Goal: Find specific page/section: Find specific page/section

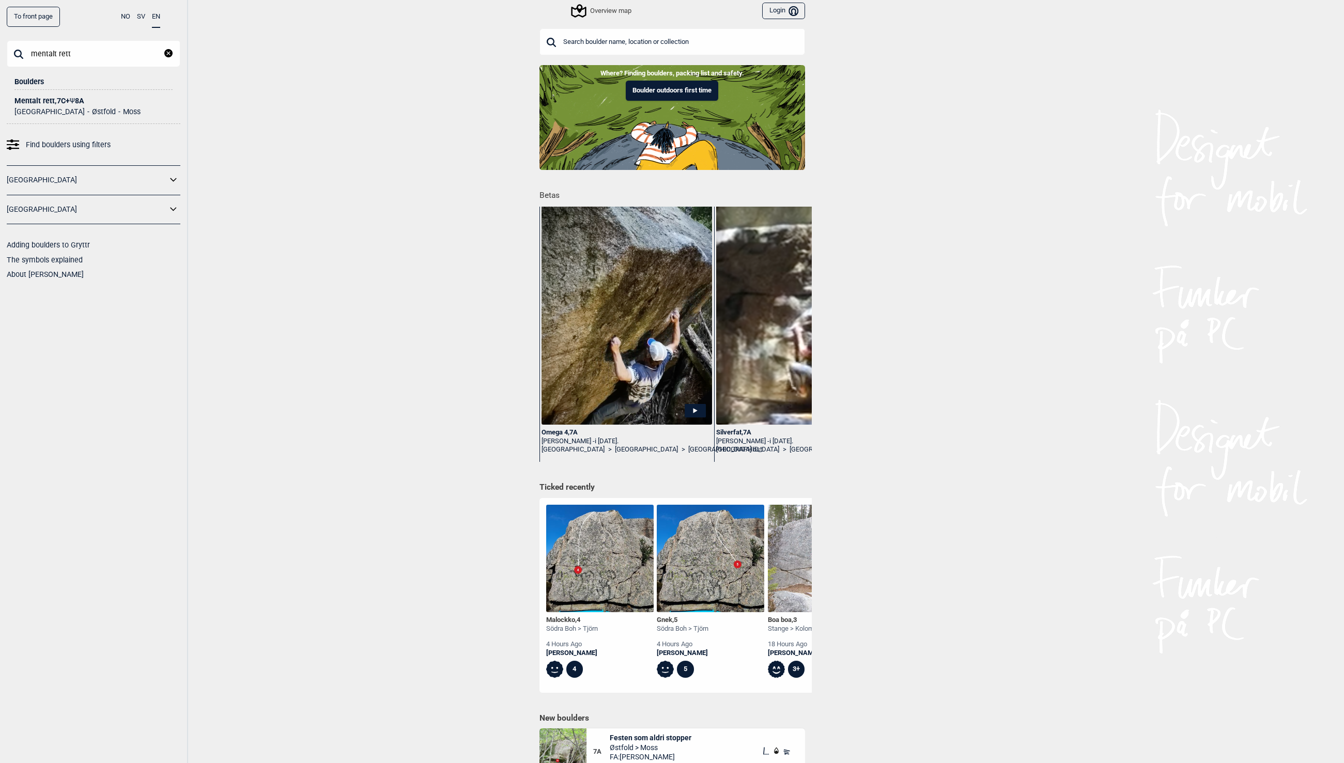
type input "mentalt rett"
click at [59, 104] on div "Mentalt rett , 7C+ Ψ 8A" at bounding box center [93, 101] width 158 height 8
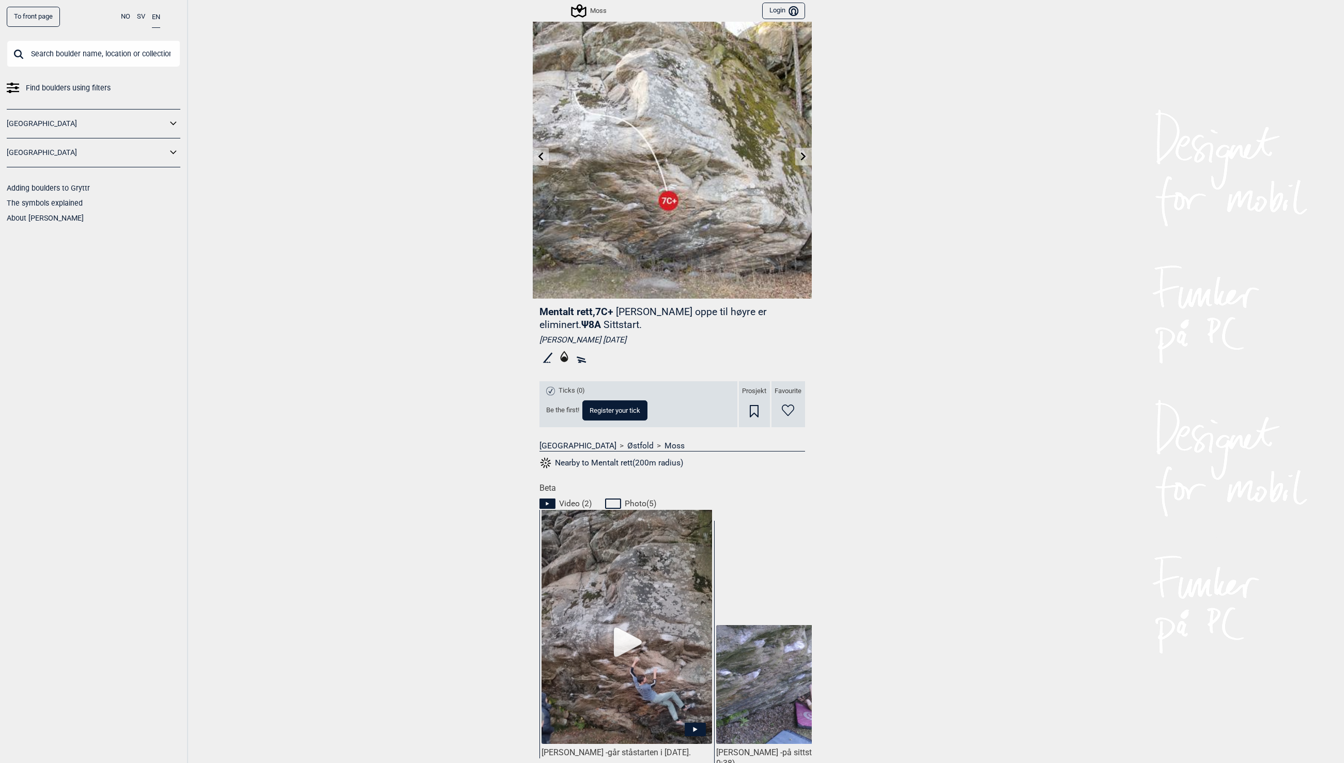
scroll to position [183, 0]
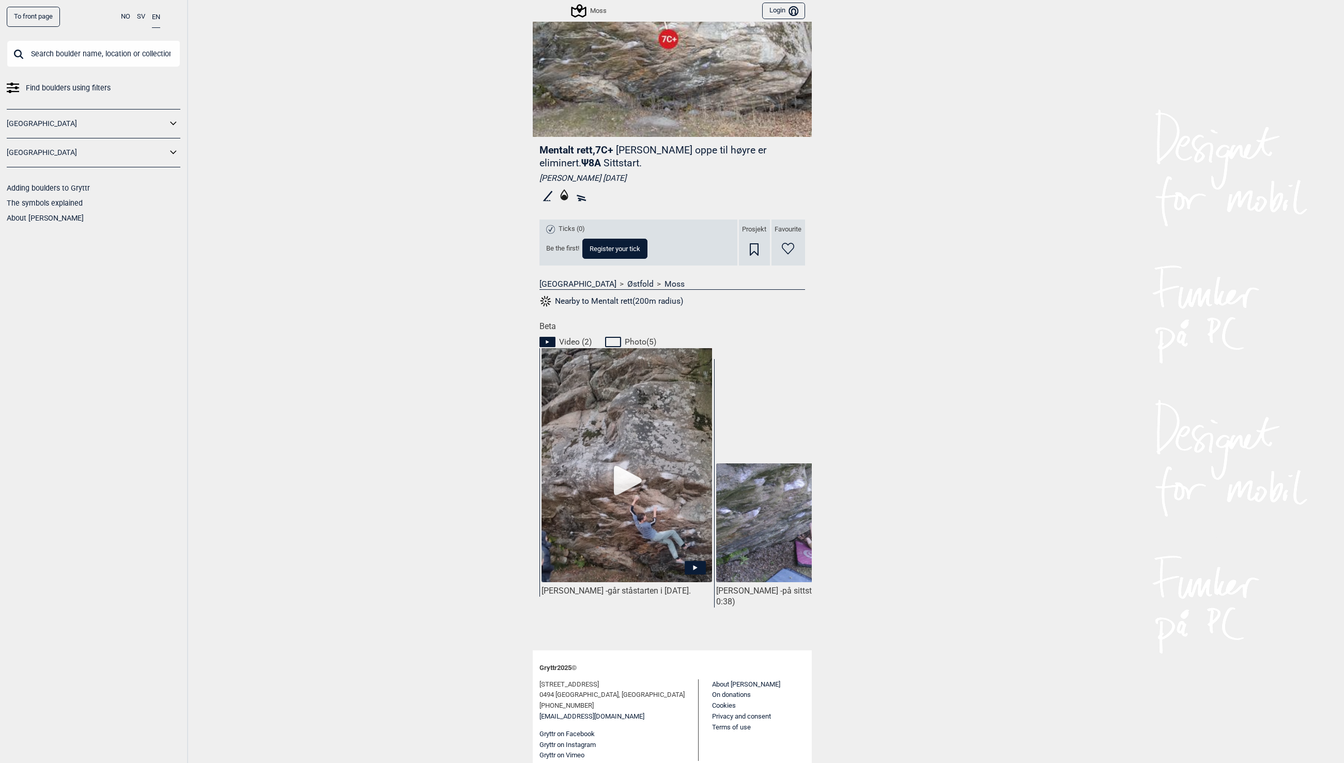
click at [612, 470] on img at bounding box center [626, 476] width 170 height 258
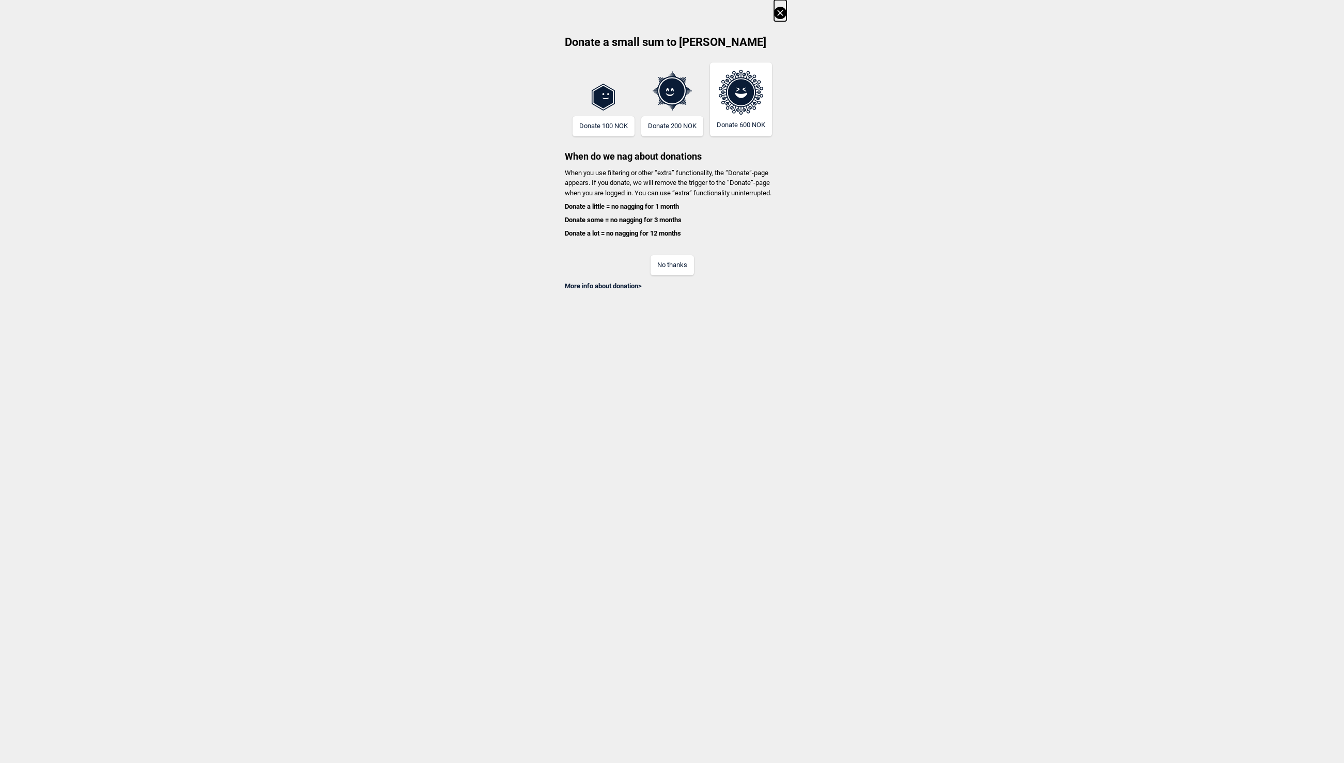
click at [673, 266] on button "No thanks" at bounding box center [671, 265] width 43 height 20
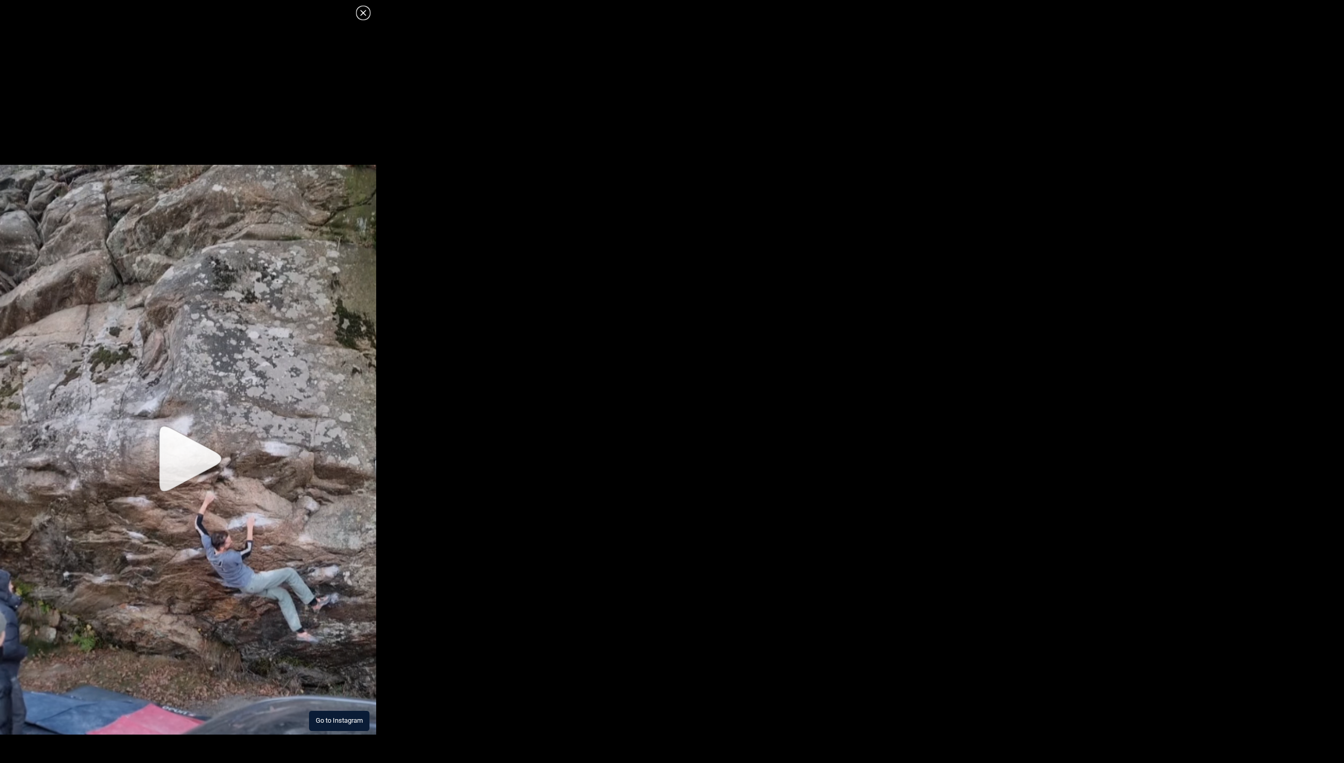
click at [162, 456] on img at bounding box center [188, 450] width 376 height 570
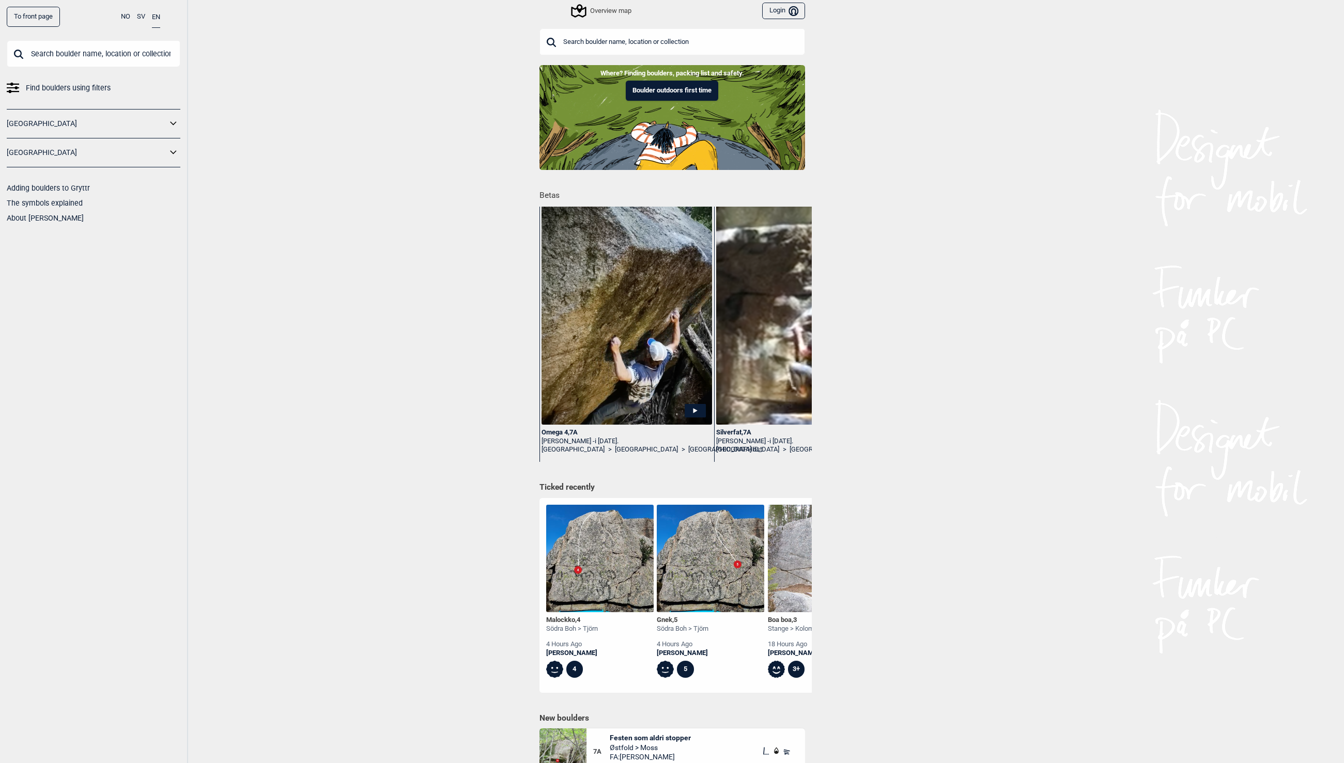
click at [59, 50] on input "text" at bounding box center [94, 53] width 174 height 27
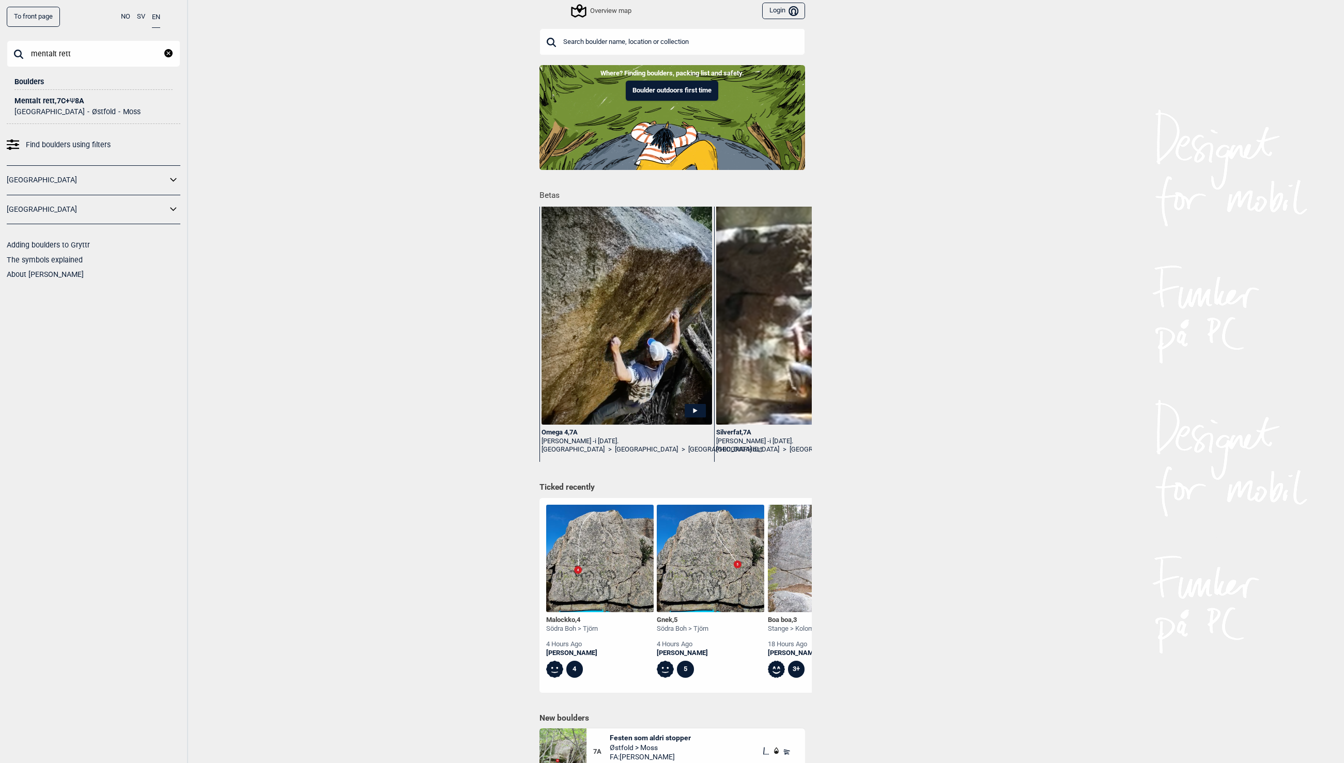
type input "mentalt rett"
click at [66, 99] on div "Mentalt rett , 7C+ Ψ 8A" at bounding box center [93, 101] width 158 height 8
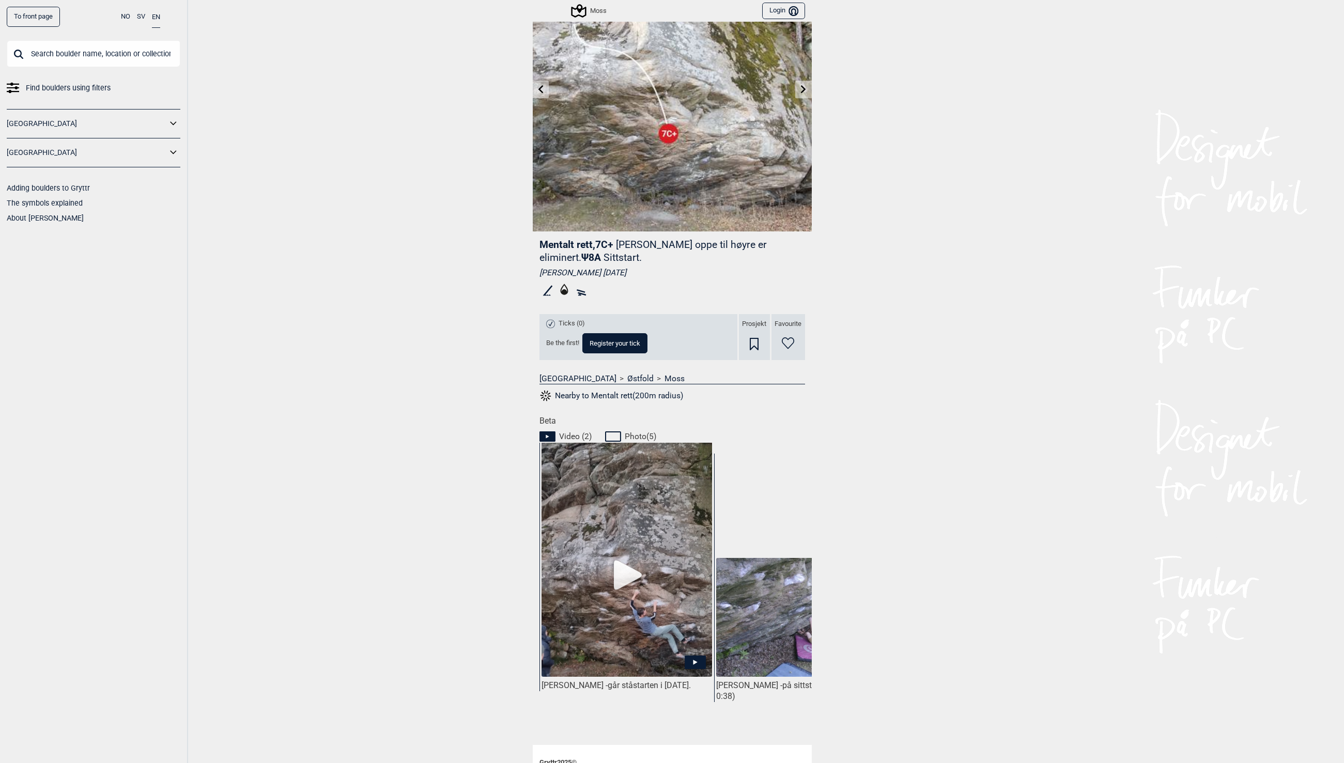
scroll to position [183, 0]
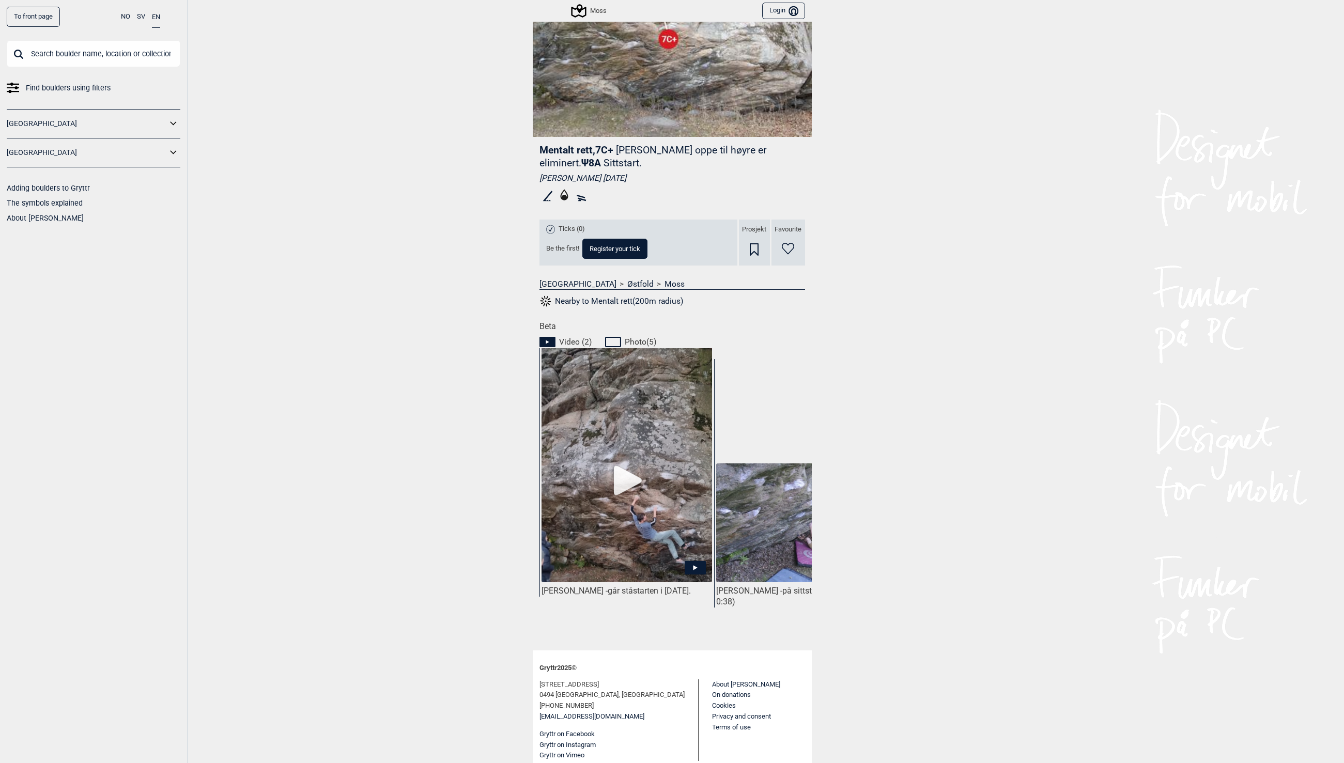
click at [752, 497] on img at bounding box center [801, 522] width 170 height 119
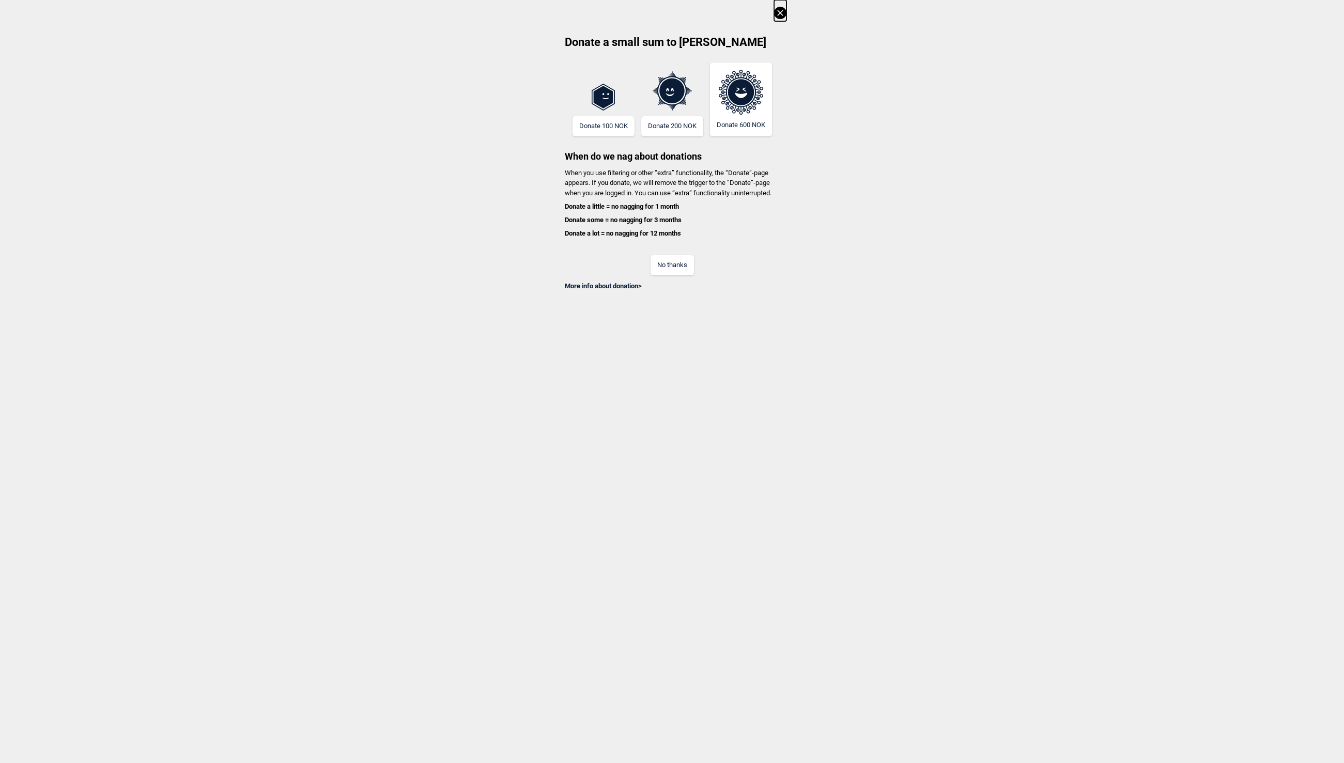
click at [677, 265] on button "No thanks" at bounding box center [671, 265] width 43 height 20
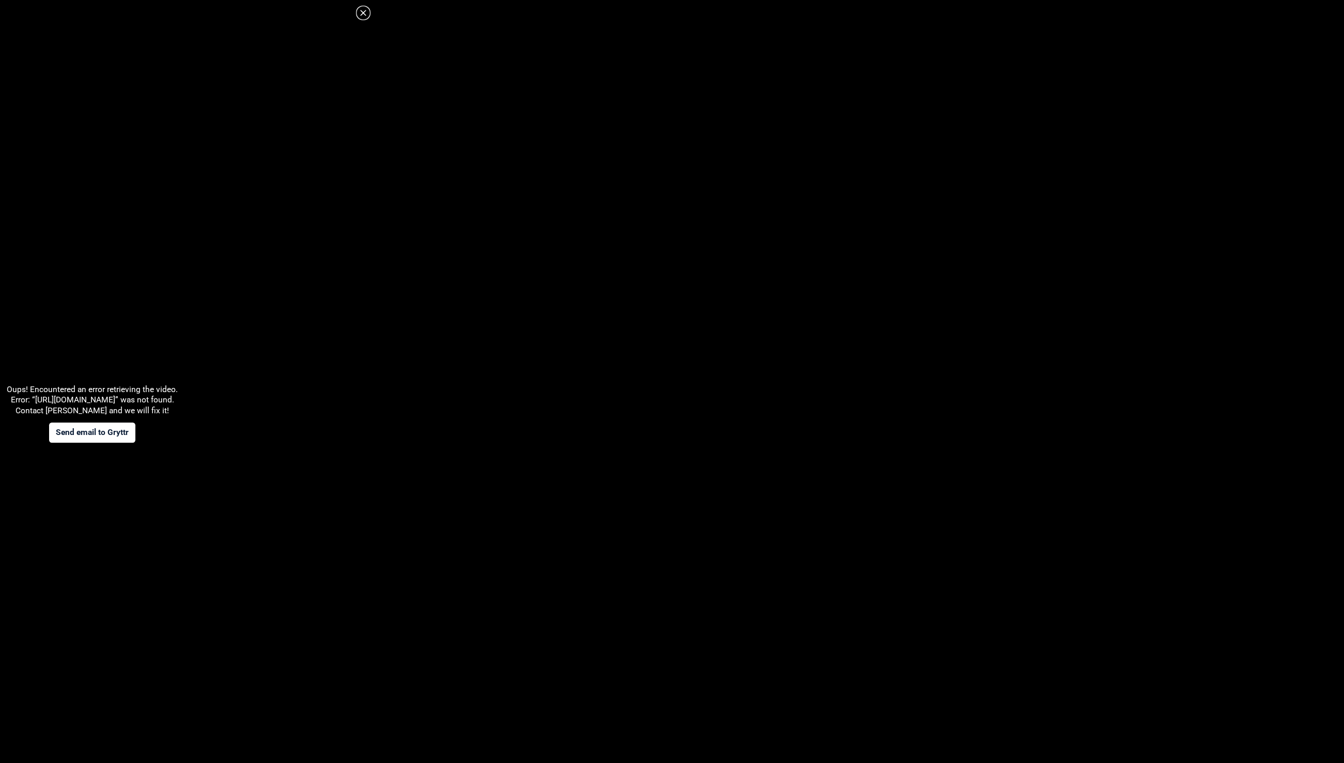
click at [365, 18] on icon at bounding box center [363, 13] width 12 height 12
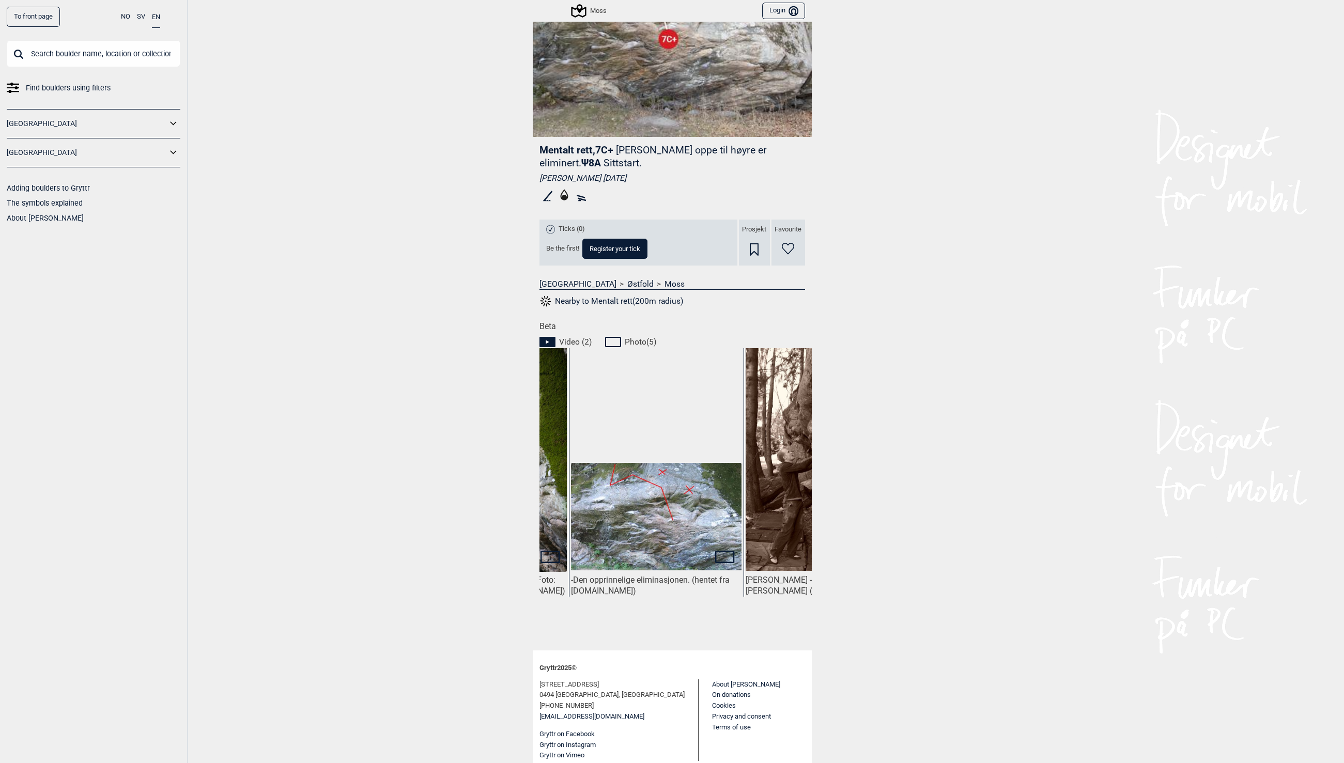
scroll to position [0, 818]
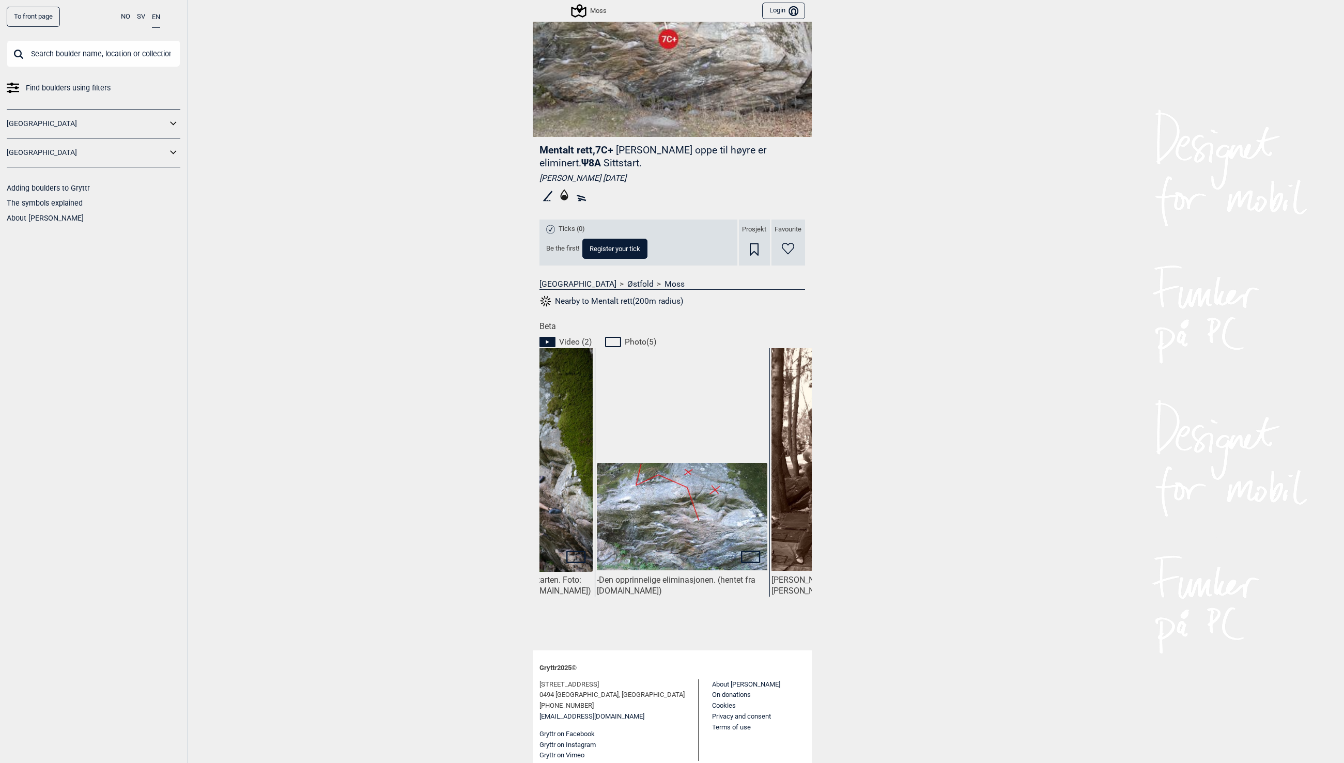
click at [728, 535] on img at bounding box center [682, 516] width 170 height 107
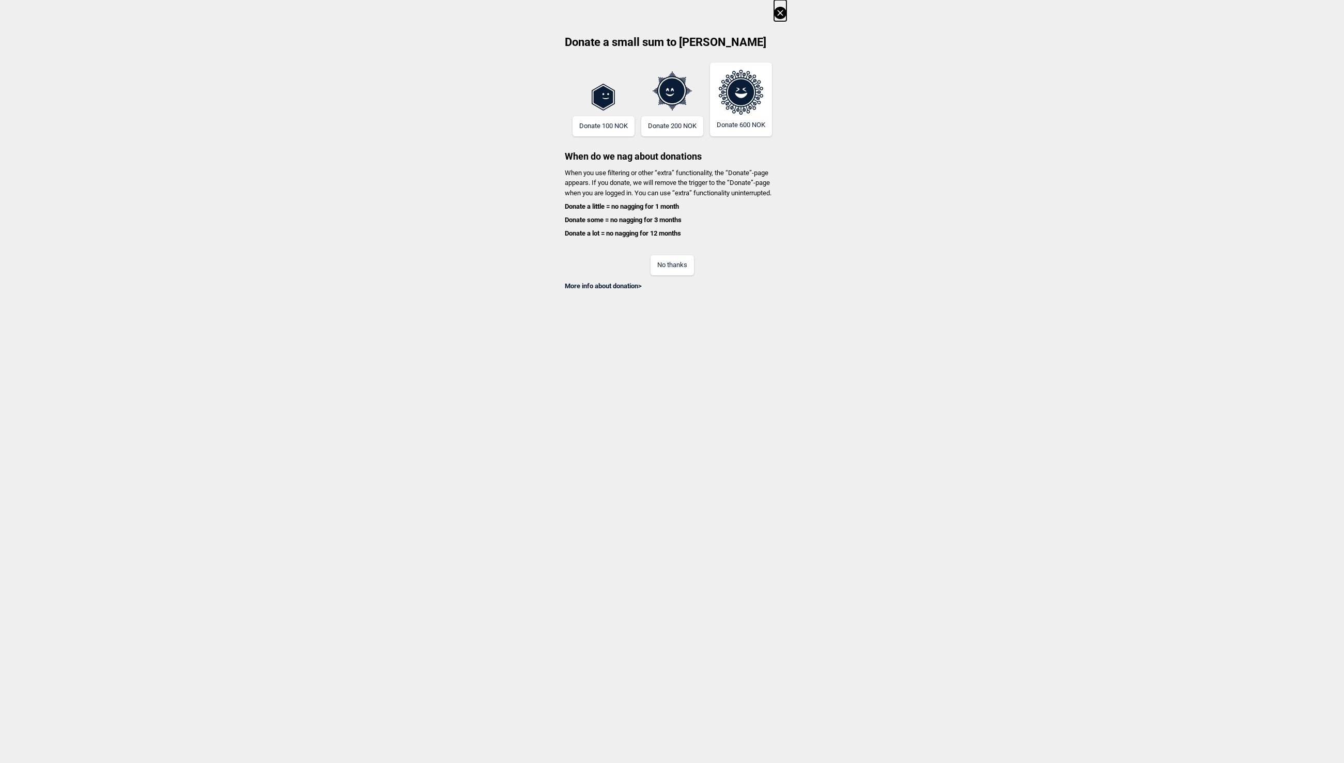
click at [669, 268] on button "No thanks" at bounding box center [671, 265] width 43 height 20
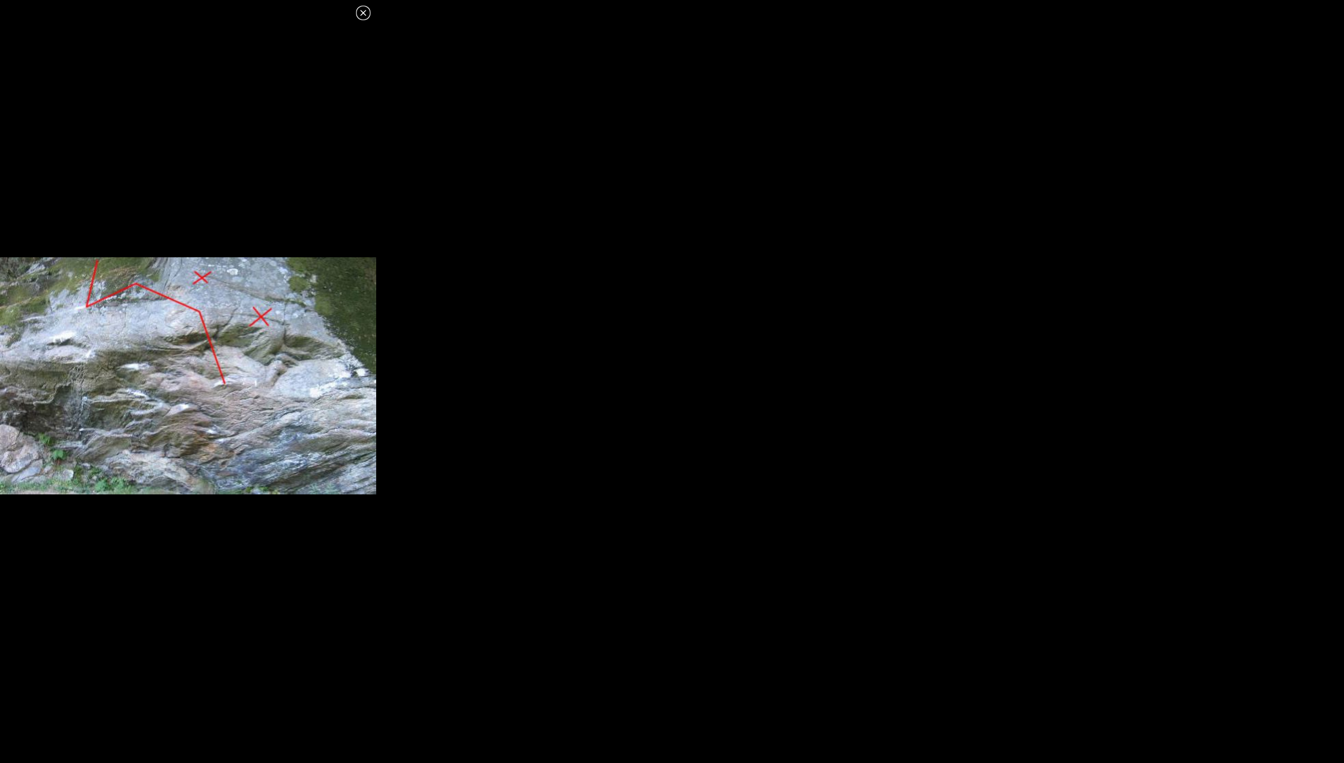
click at [365, 11] on icon at bounding box center [363, 13] width 6 height 6
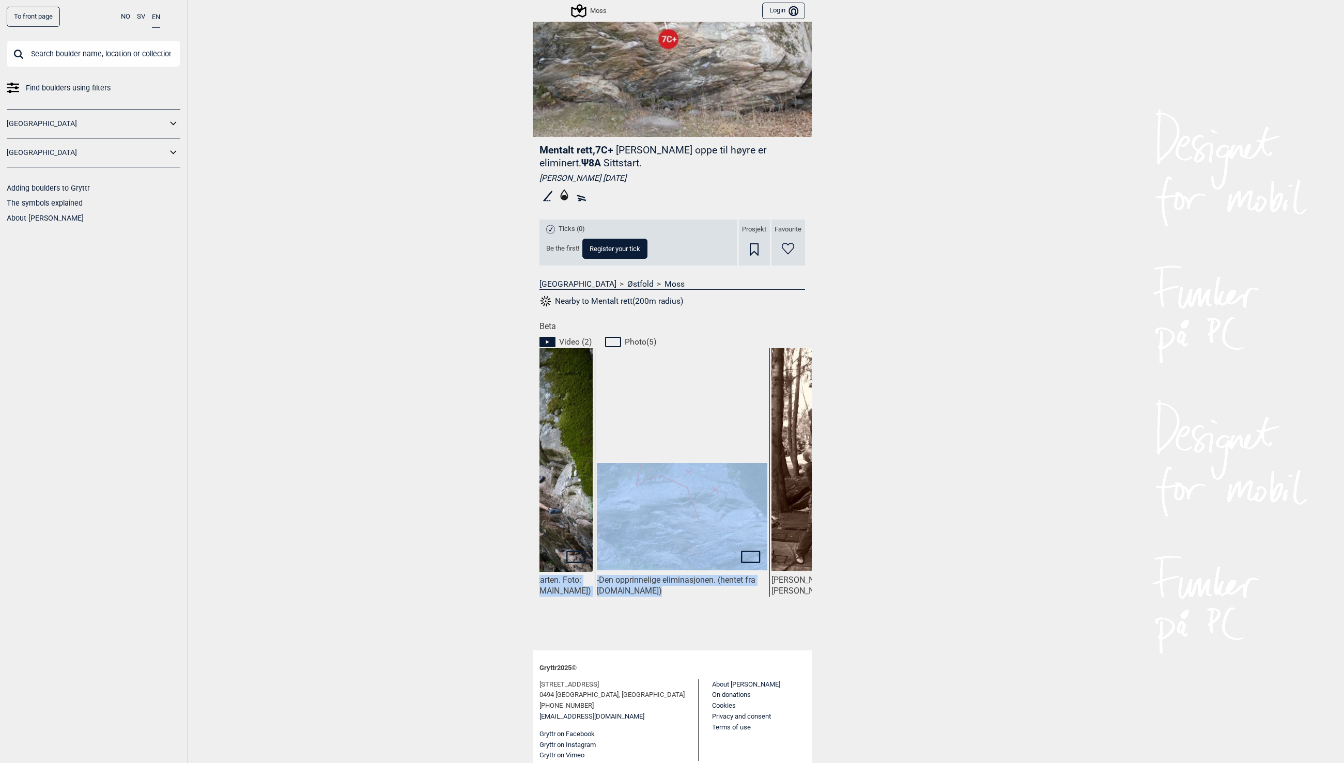
drag, startPoint x: 743, startPoint y: 627, endPoint x: 736, endPoint y: 630, distance: 8.2
click at [736, 630] on div "[PERSON_NAME] - på FA av sittstarten. Foto: [PERSON_NAME] (hentet fra [DOMAIN_N…" at bounding box center [675, 492] width 272 height 289
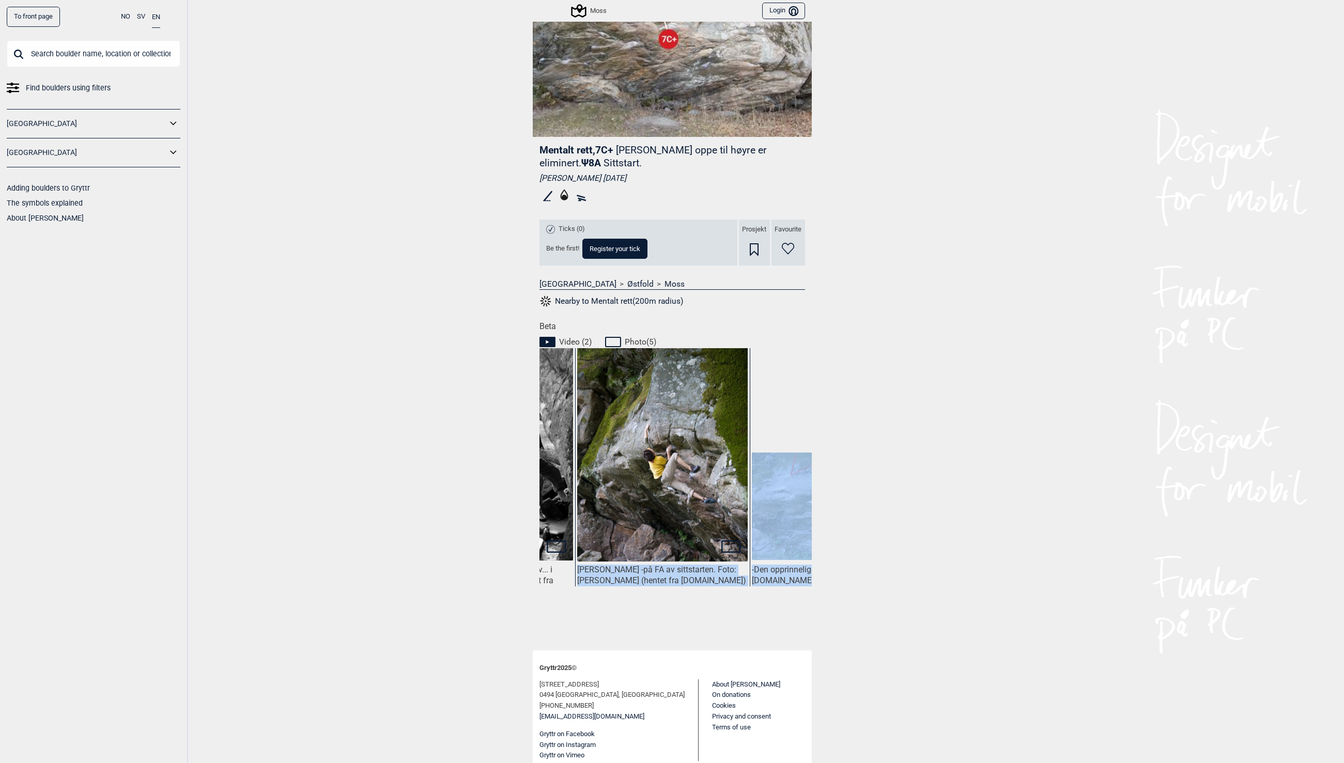
scroll to position [10, 656]
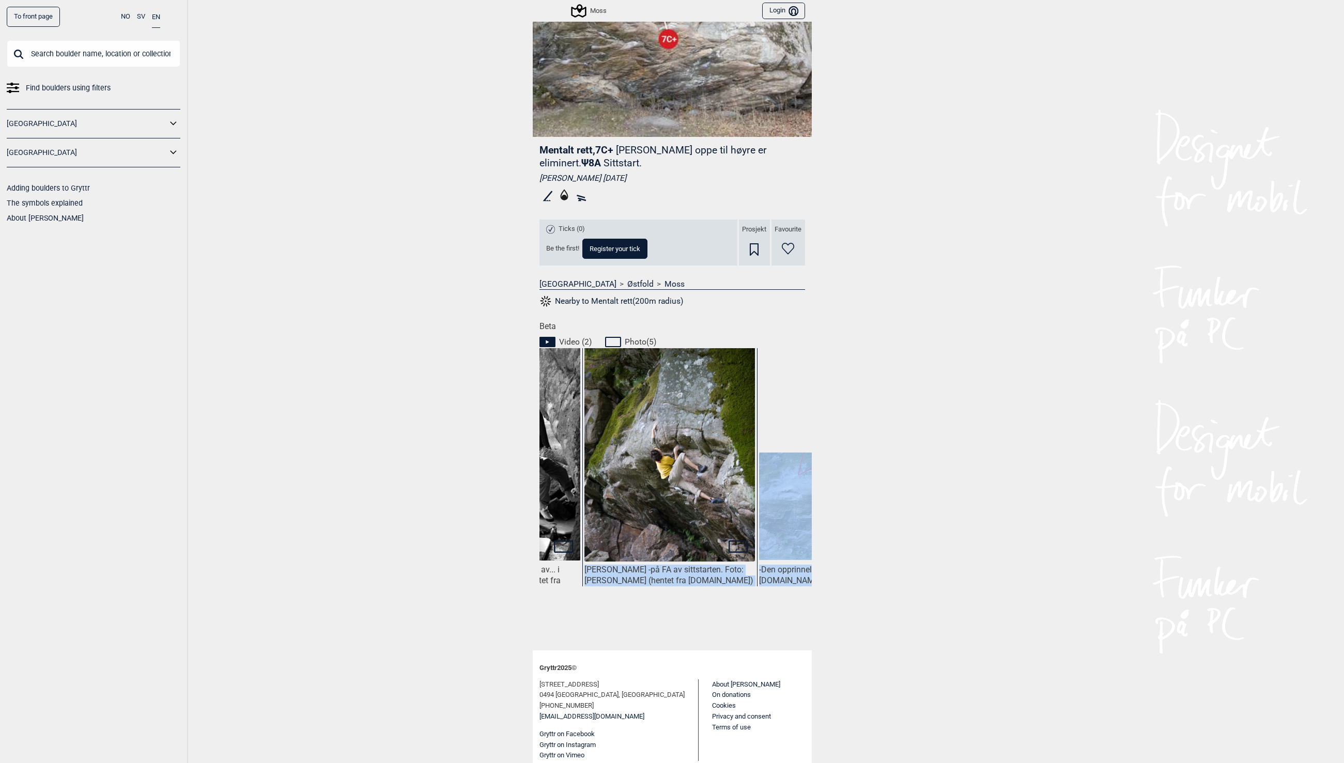
click at [446, 569] on div "To front page NO SV EN Find boulders using filters [GEOGRAPHIC_DATA] [GEOGRAPHI…" at bounding box center [672, 381] width 1344 height 763
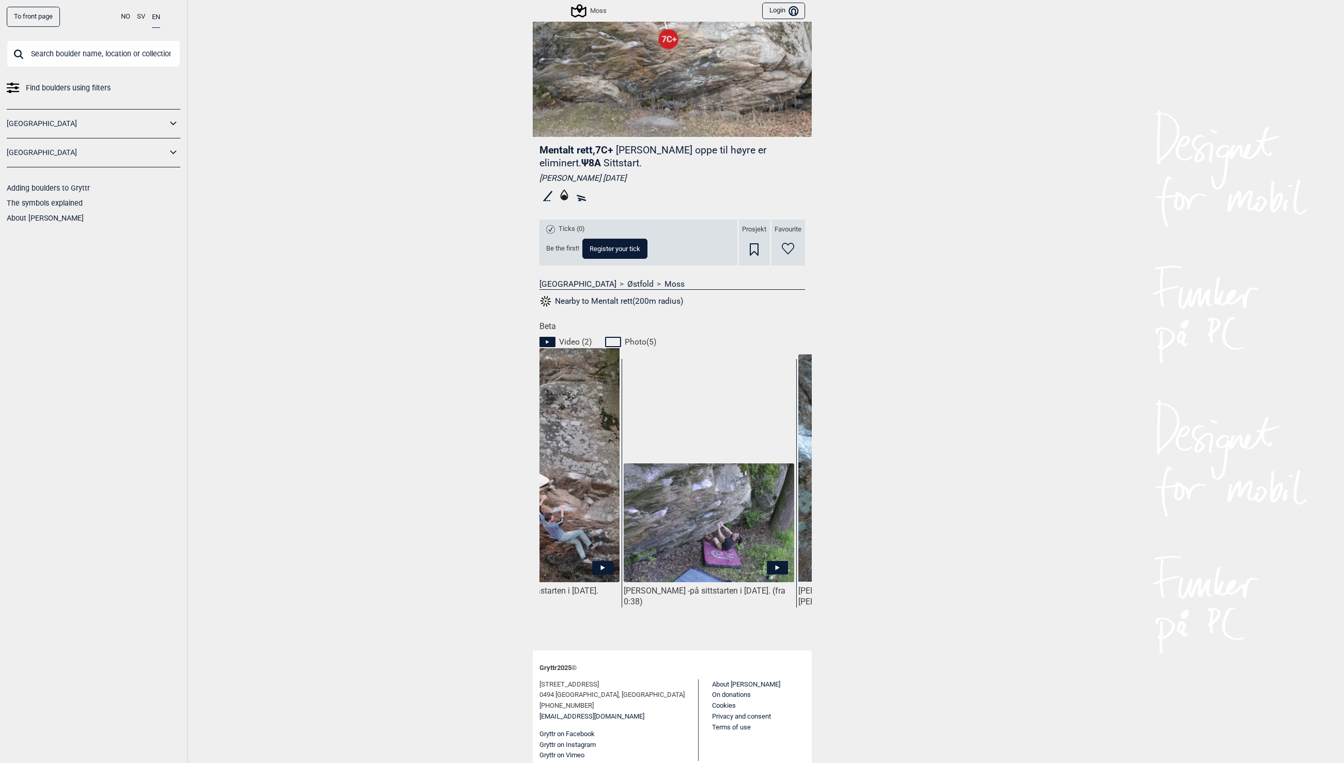
scroll to position [0, 83]
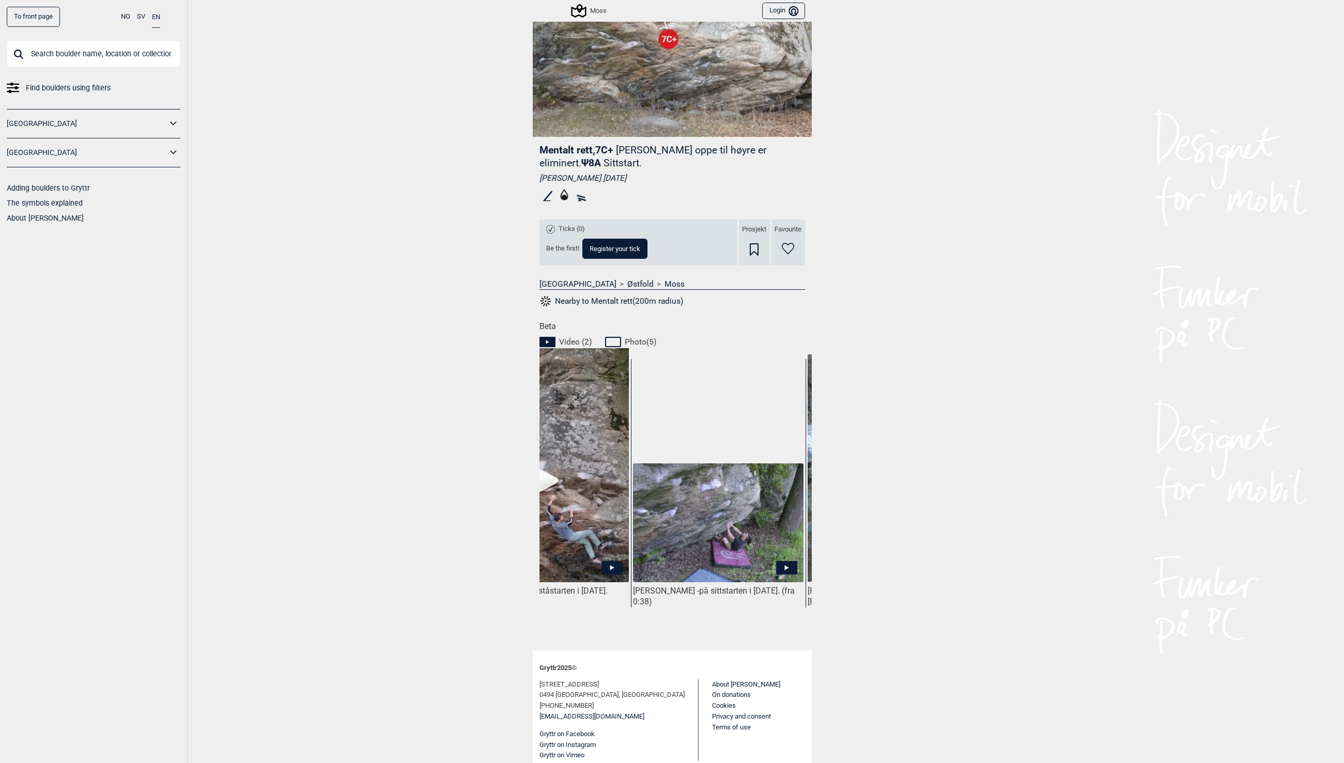
click at [784, 561] on icon at bounding box center [786, 567] width 21 height 13
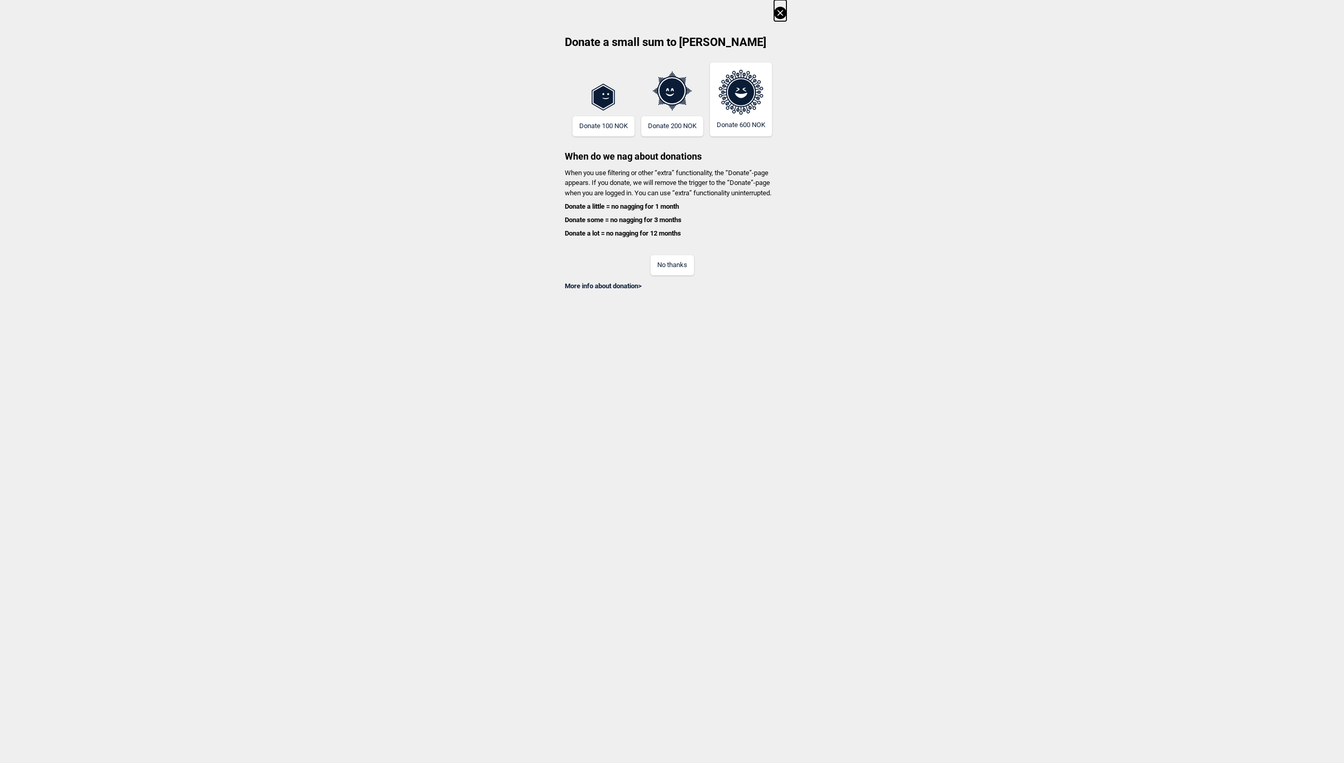
click at [664, 262] on button "No thanks" at bounding box center [671, 265] width 43 height 20
